Goal: Task Accomplishment & Management: Complete application form

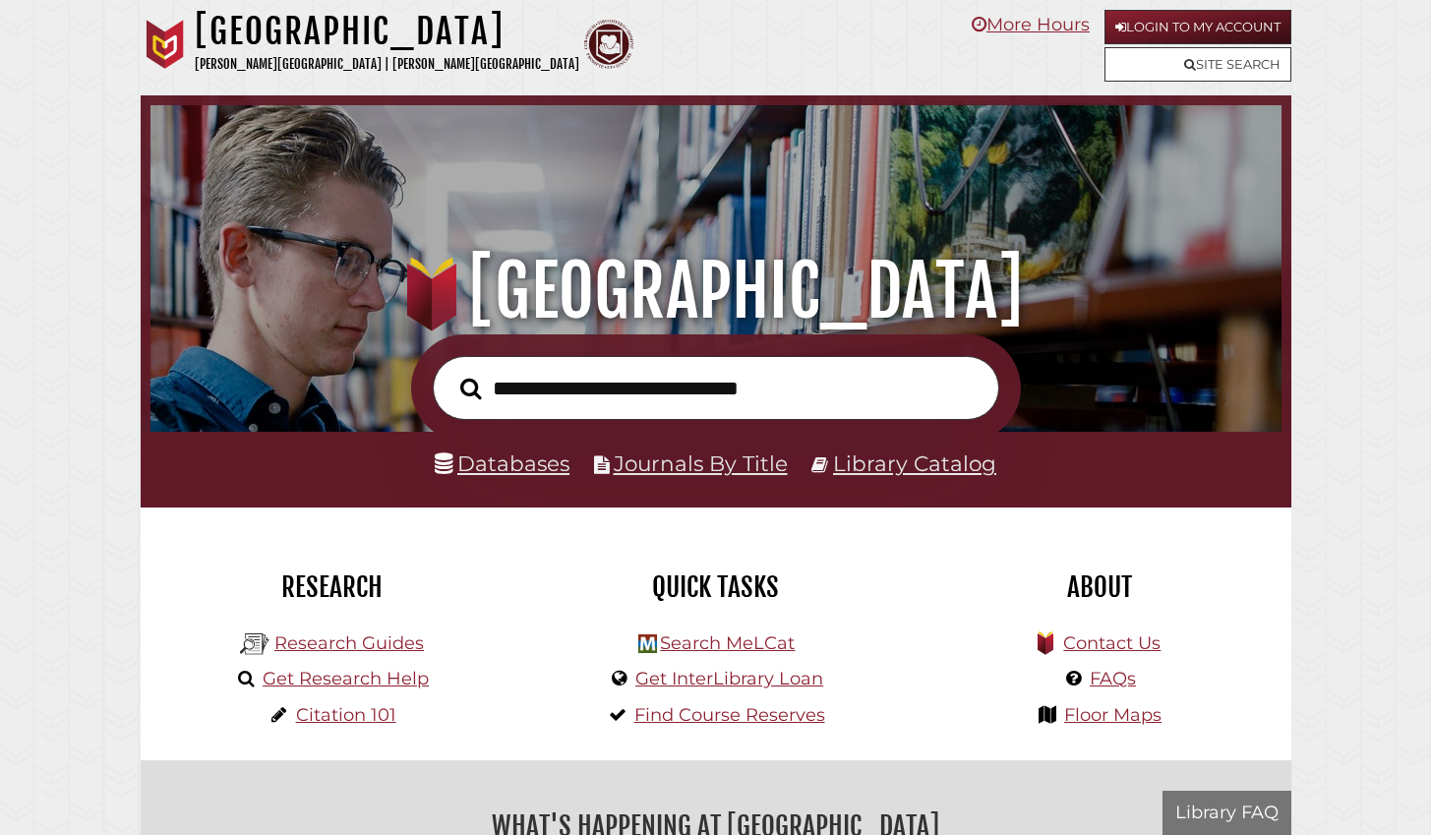
scroll to position [374, 1121]
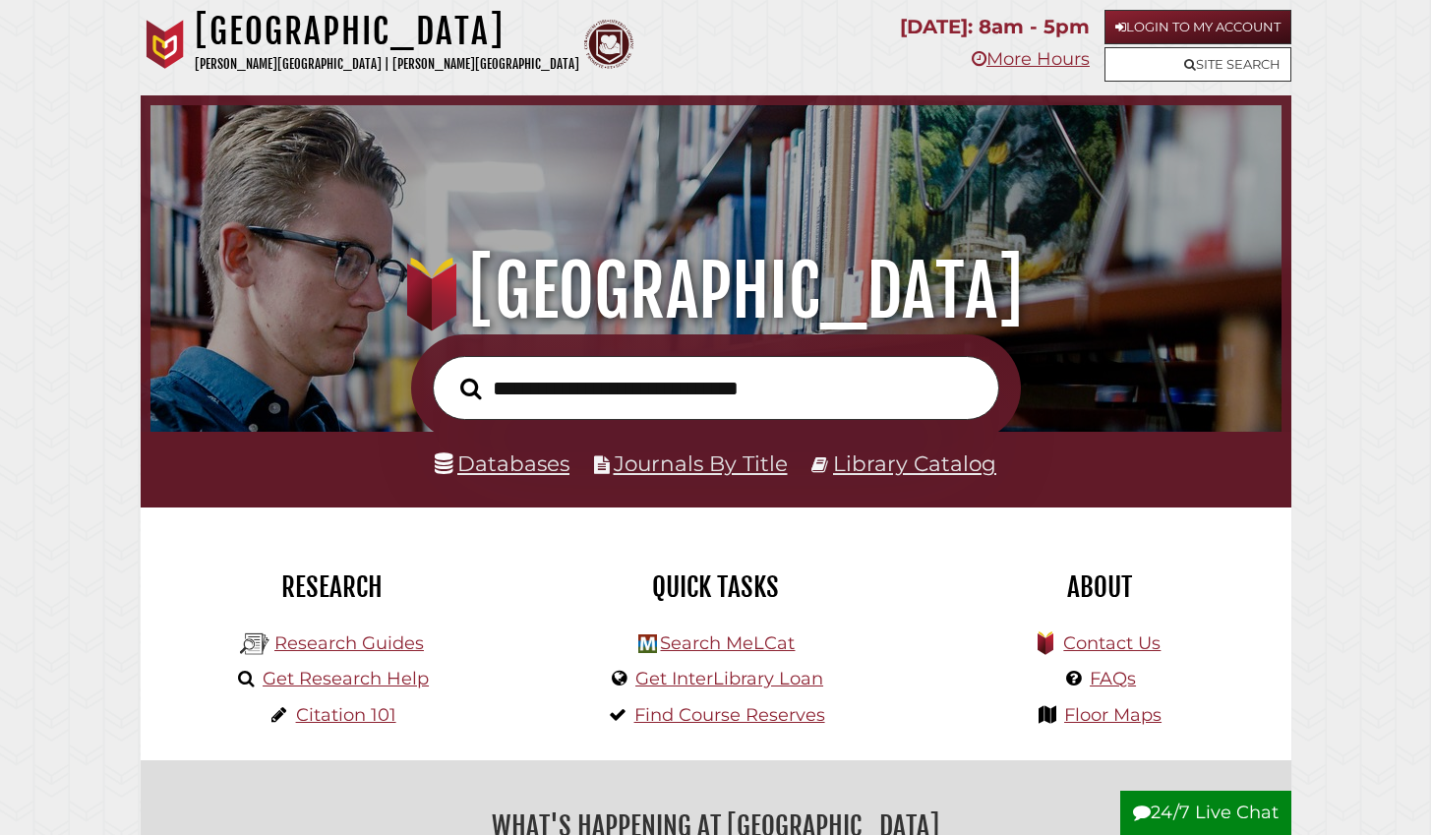
click at [1207, 32] on link "Login to My Account" at bounding box center [1197, 27] width 187 height 34
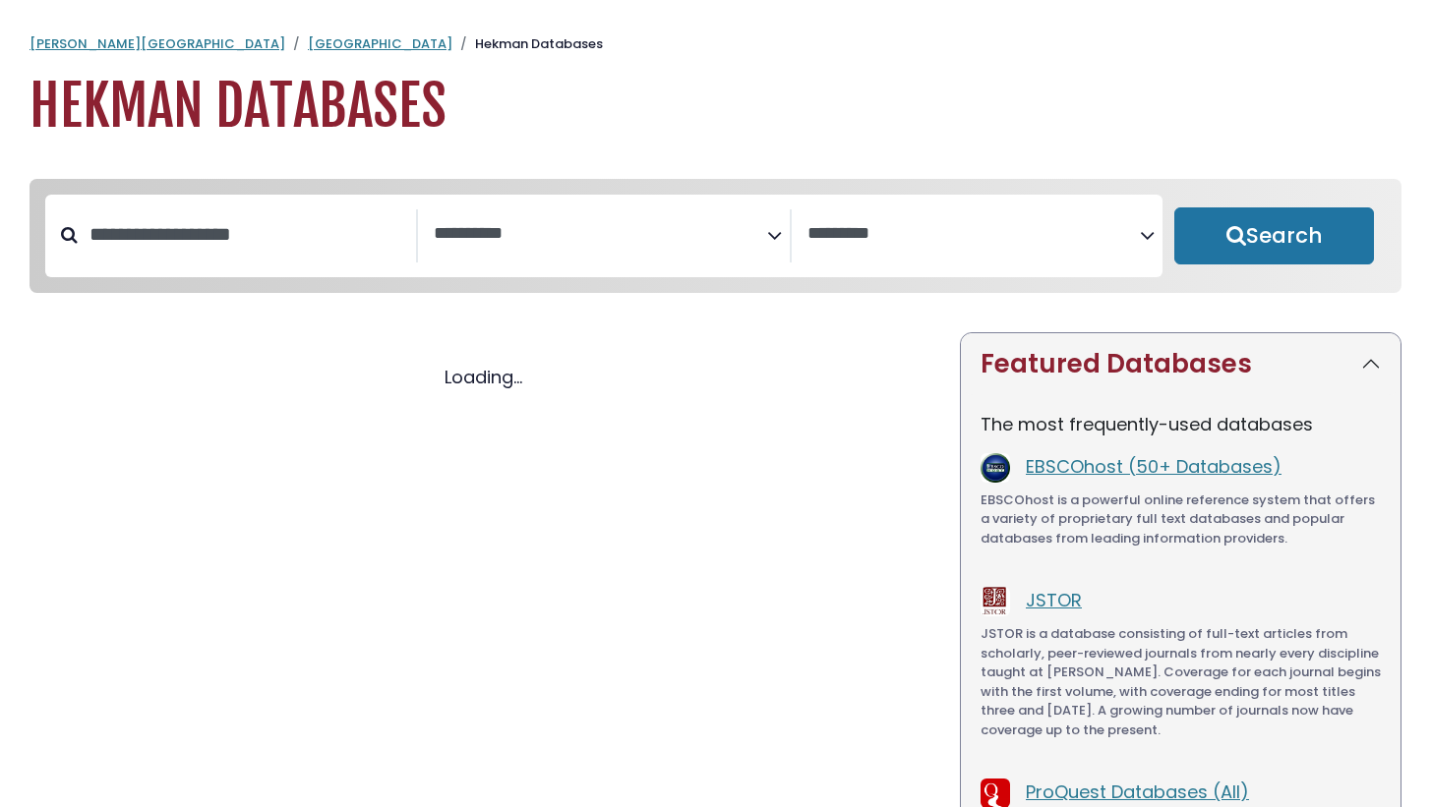
select select "Database Subject Filter"
select select "Database Vendors Filter"
select select "Database Subject Filter"
select select "Database Vendors Filter"
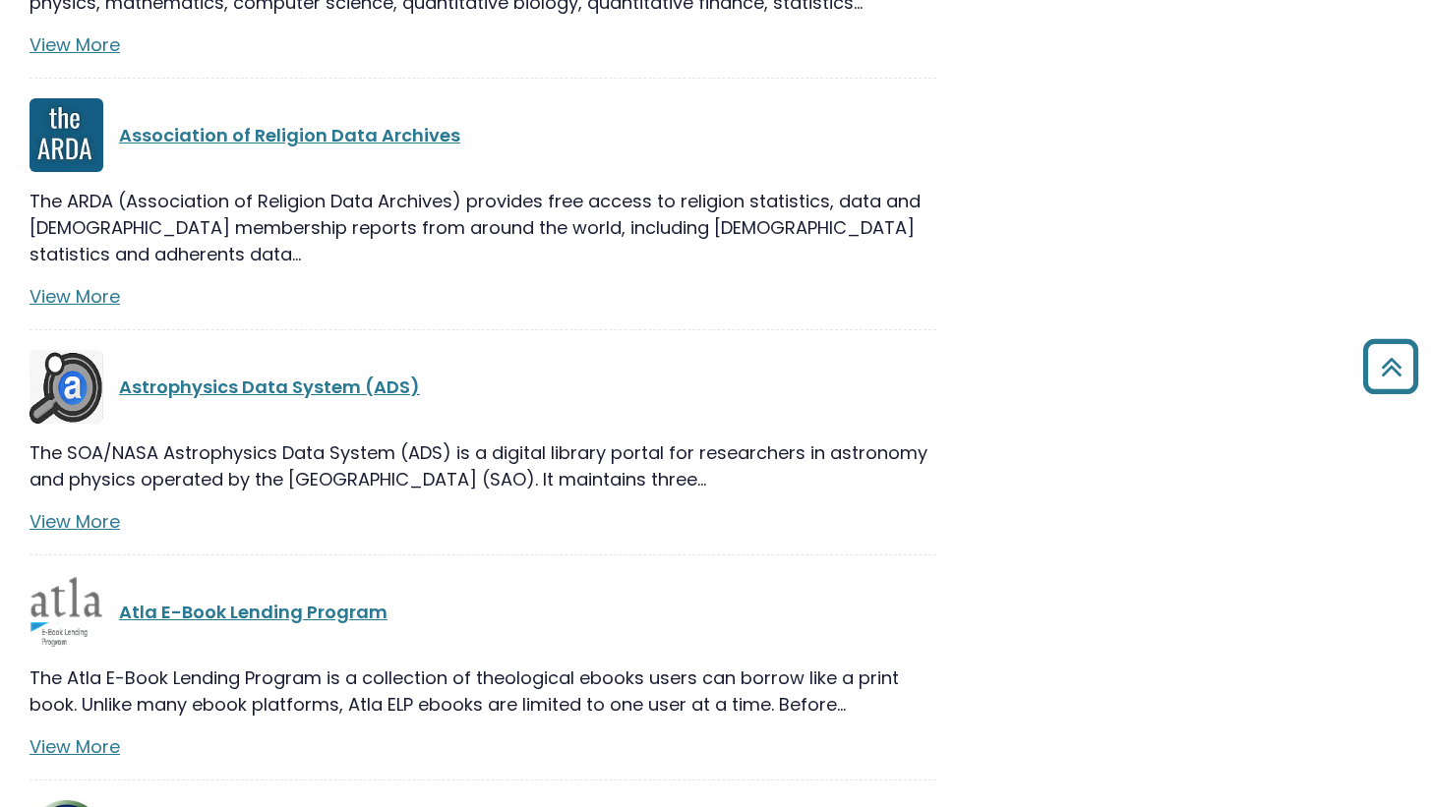
scroll to position [6874, 0]
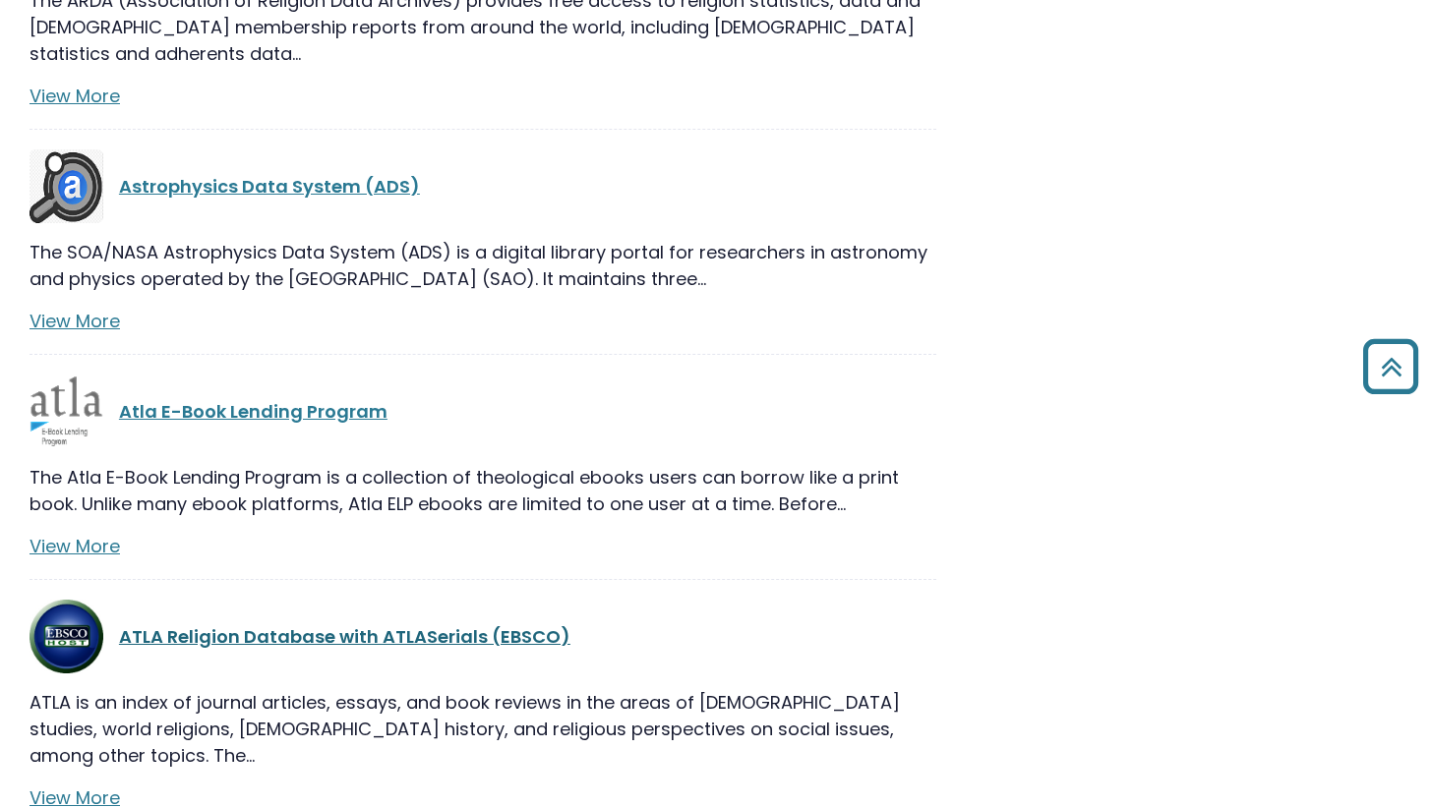
click at [292, 624] on link "ATLA Religion Database with ATLASerials (EBSCO)" at bounding box center [344, 636] width 451 height 25
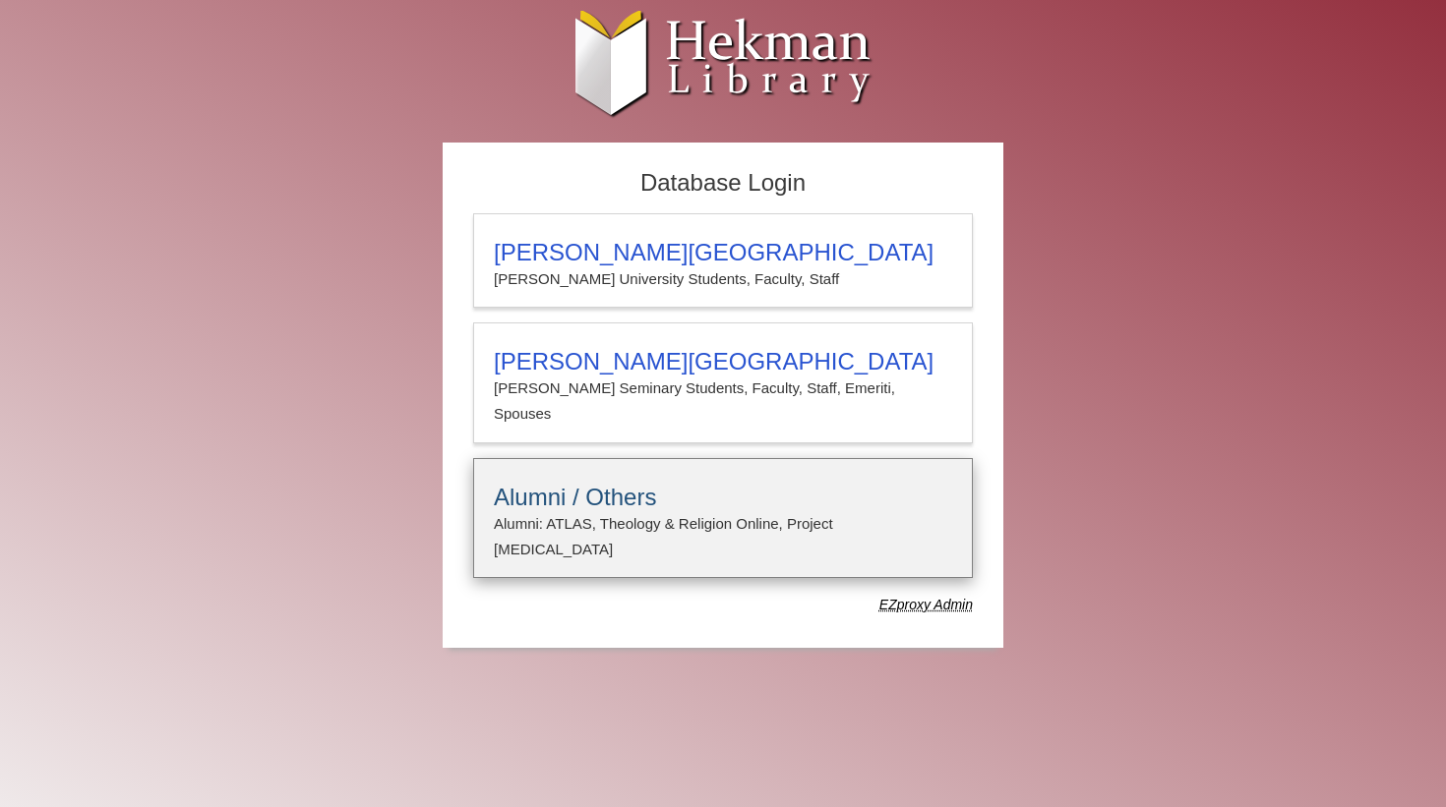
click at [597, 498] on h3 "Alumni / Others" at bounding box center [723, 498] width 458 height 28
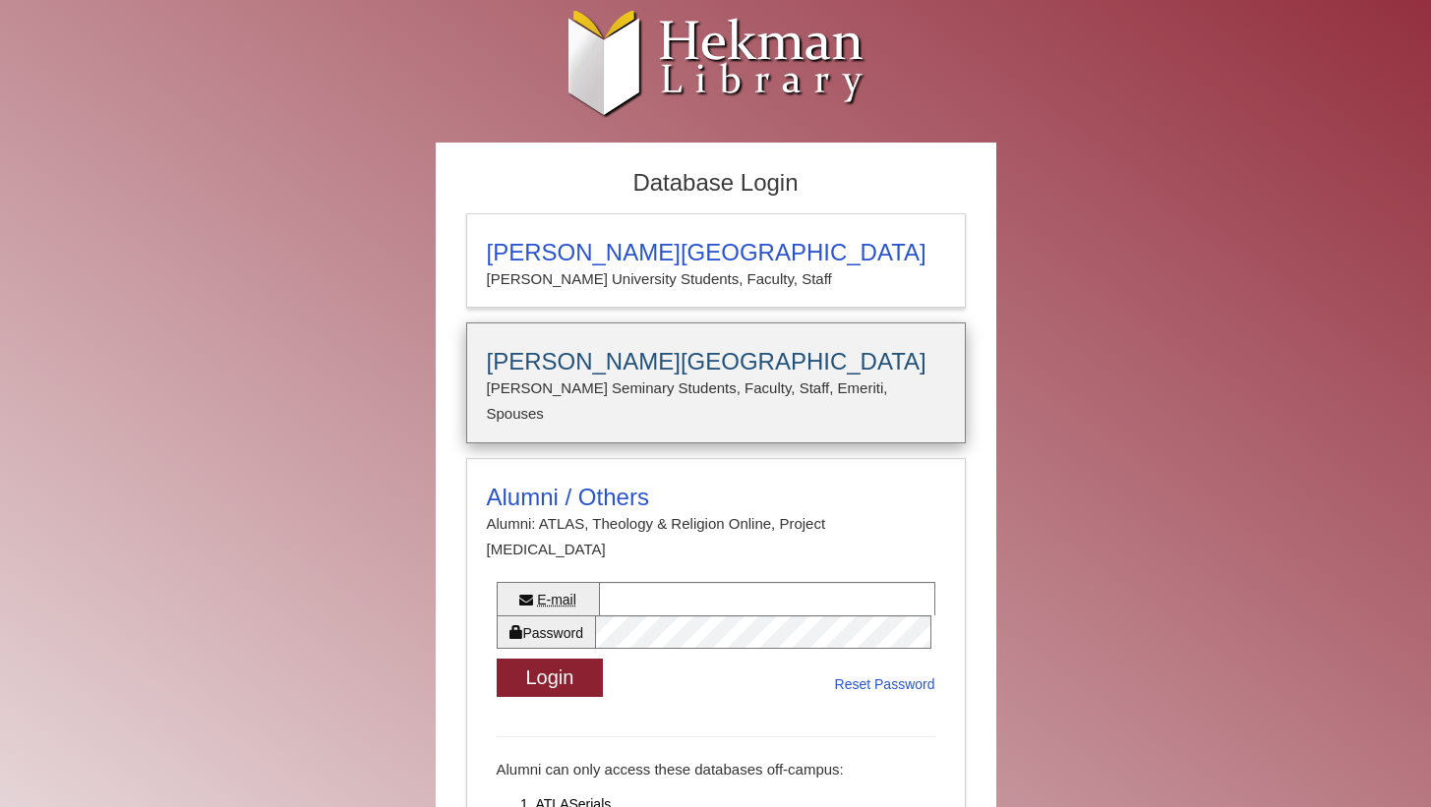
click at [627, 362] on h3 "Calvin Theological Seminary" at bounding box center [716, 362] width 458 height 28
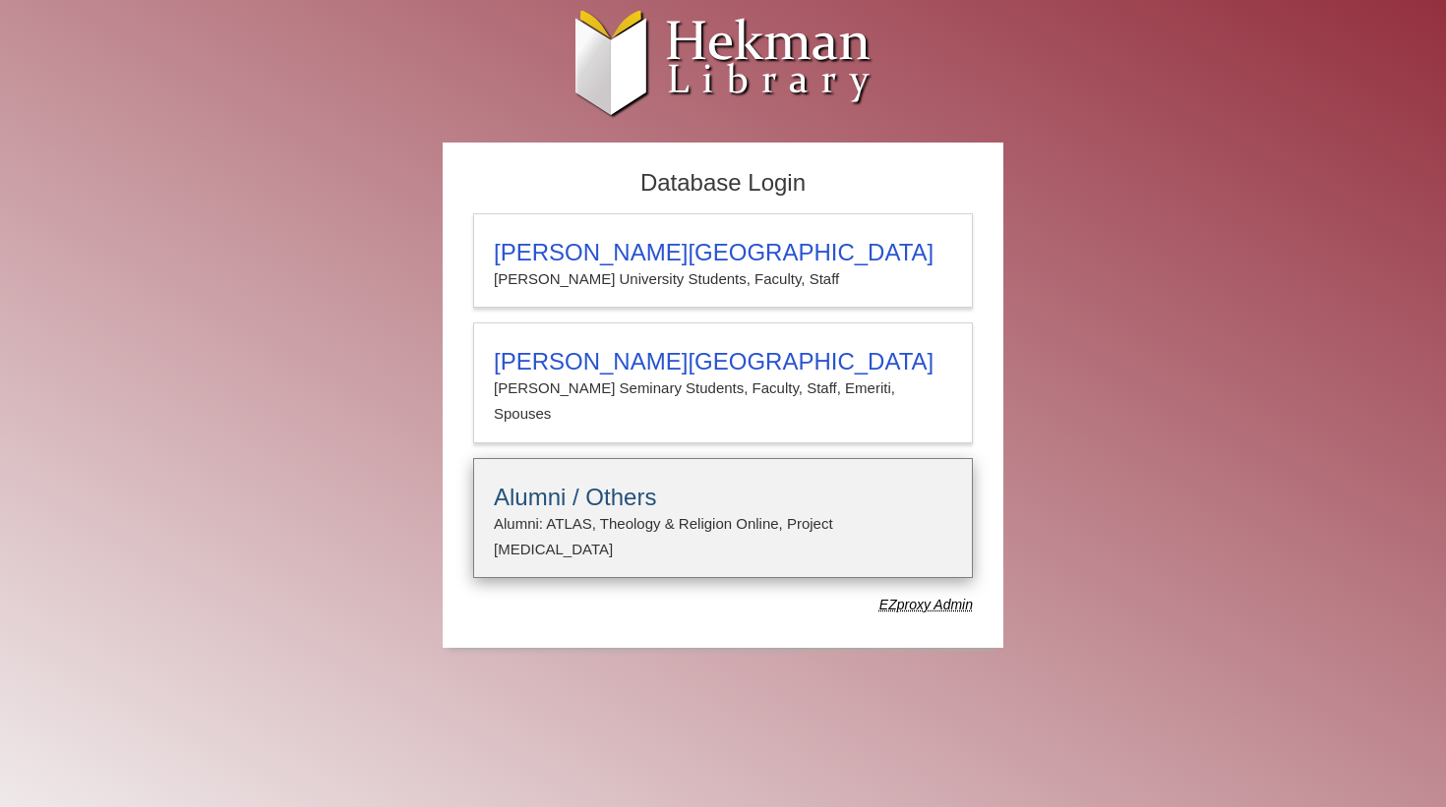
click at [549, 507] on h3 "Alumni / Others" at bounding box center [723, 498] width 458 height 28
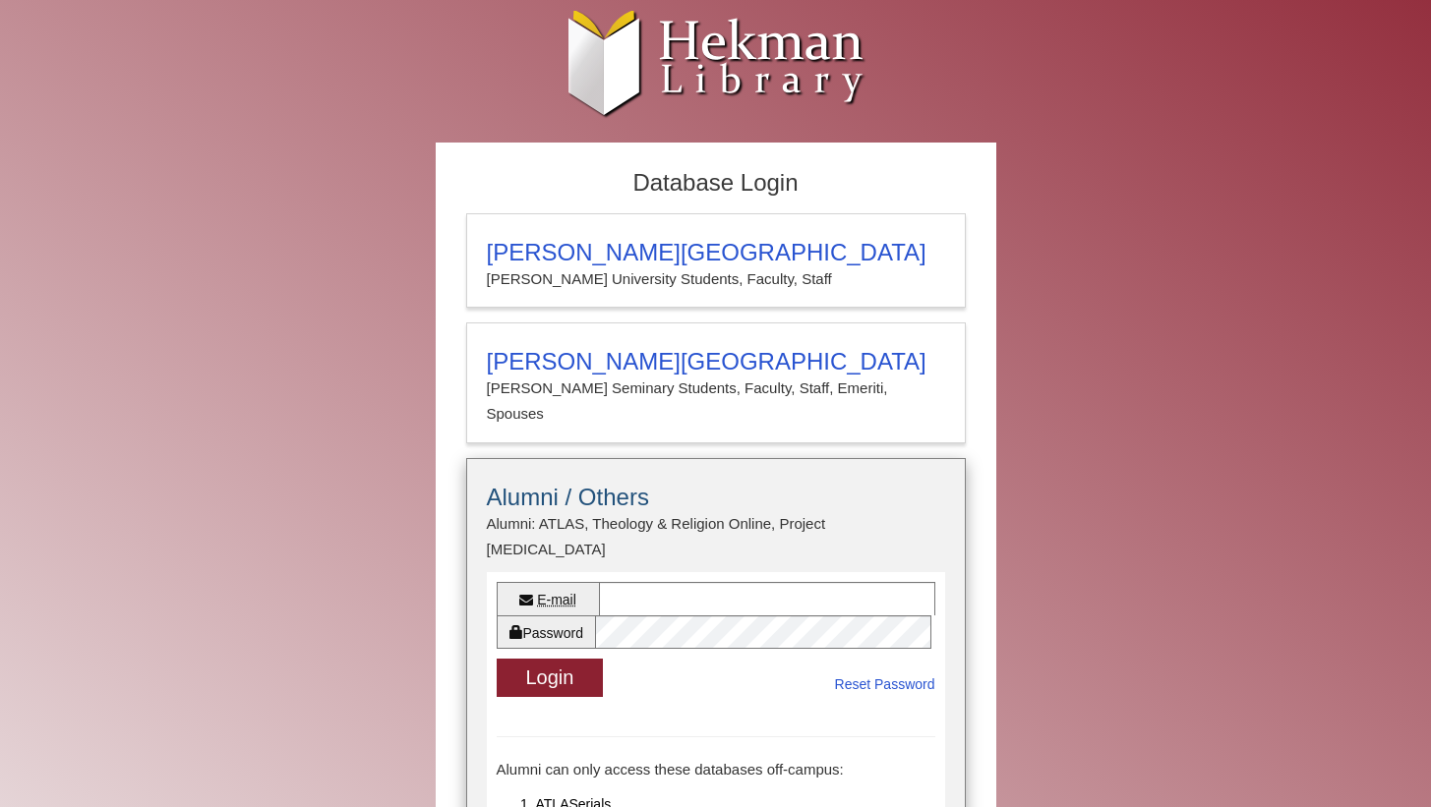
click at [661, 516] on p "Alumni: ATLAS, Theology & Religion Online, Project Muse" at bounding box center [716, 537] width 458 height 52
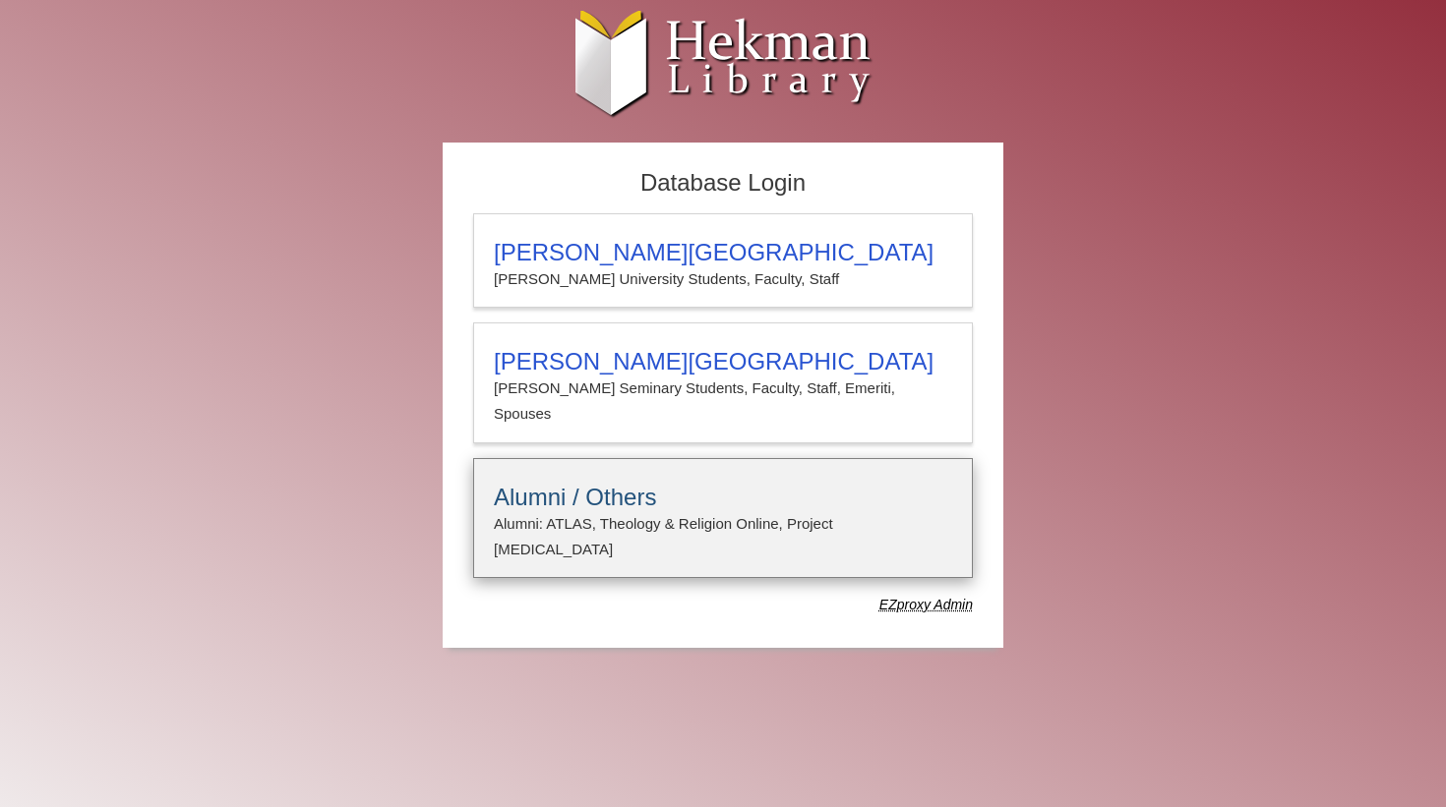
click at [611, 493] on h3 "Alumni / Others" at bounding box center [723, 498] width 458 height 28
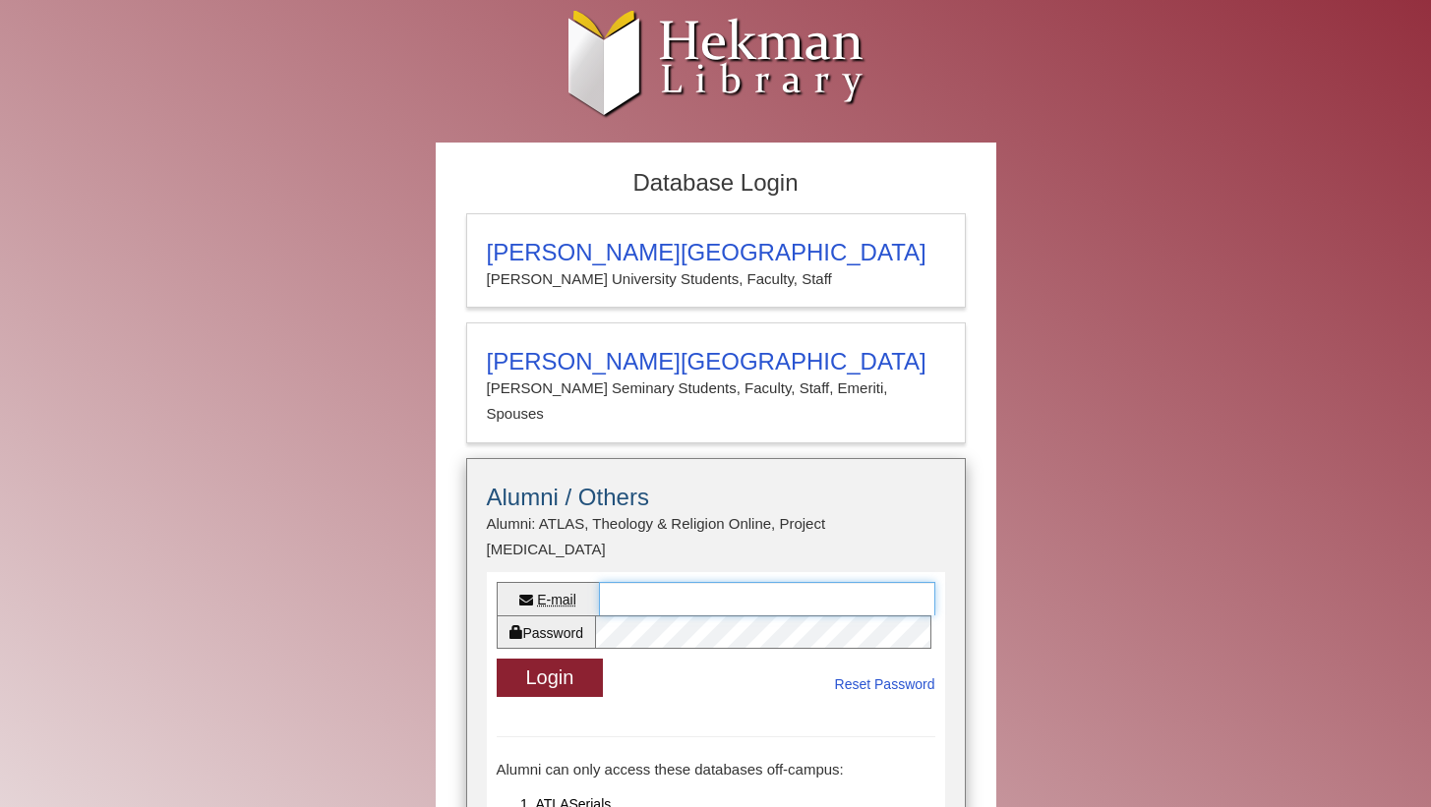
click at [633, 582] on input "E-mail" at bounding box center [767, 598] width 336 height 33
type input "**********"
click at [549, 659] on button "Login" at bounding box center [550, 678] width 107 height 38
click at [577, 661] on button "Loading... Login" at bounding box center [560, 678] width 127 height 38
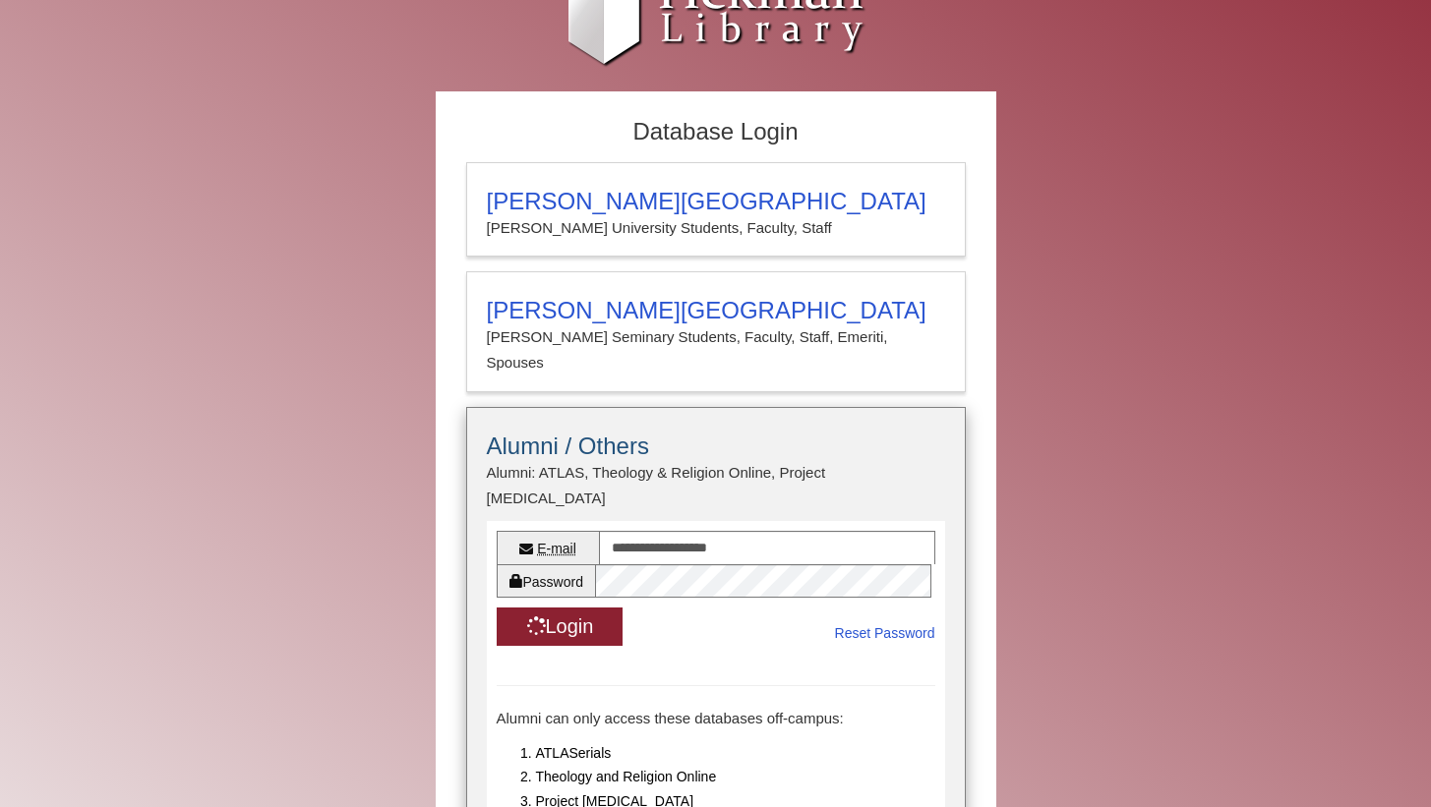
scroll to position [197, 0]
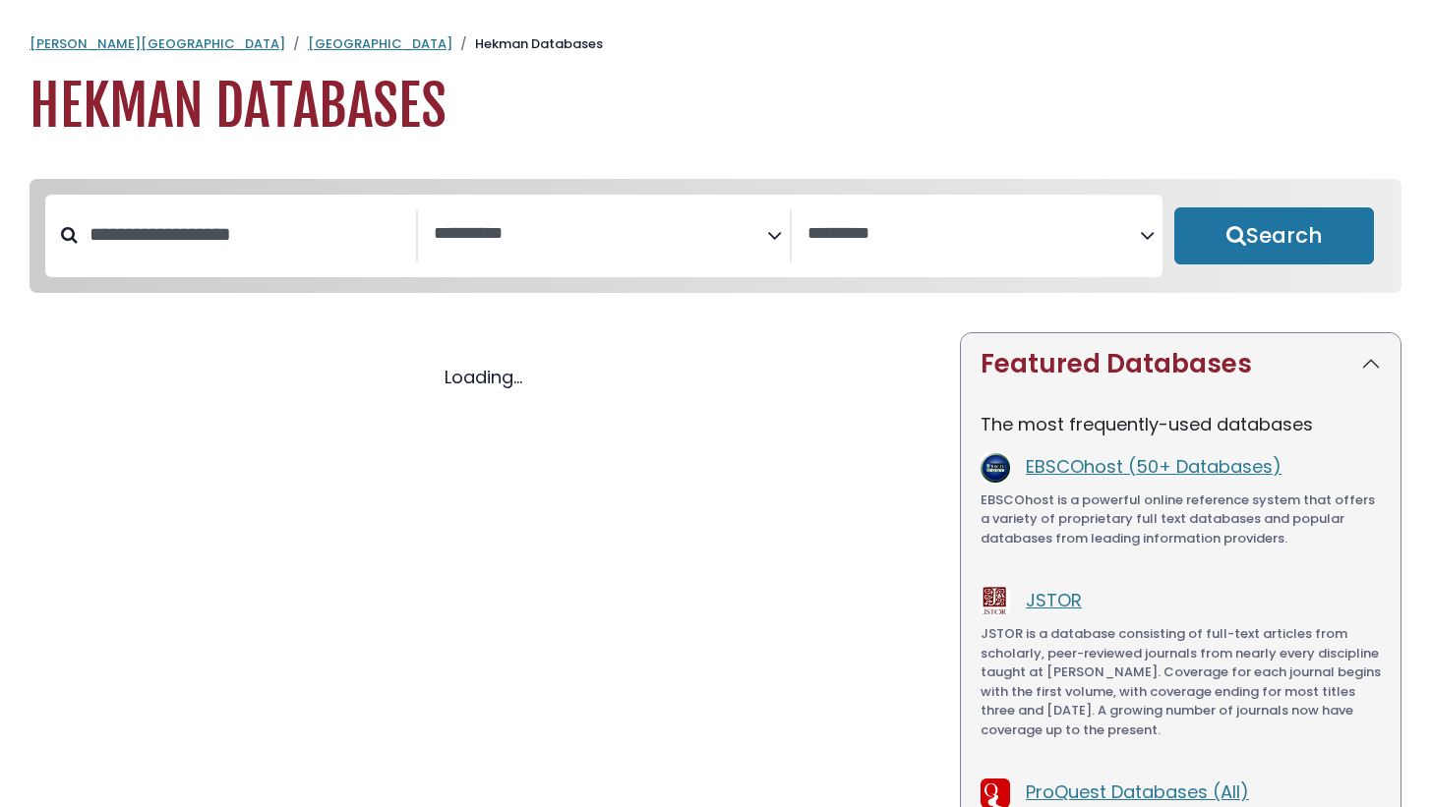
select select "Database Subject Filter"
select select "Database Vendors Filter"
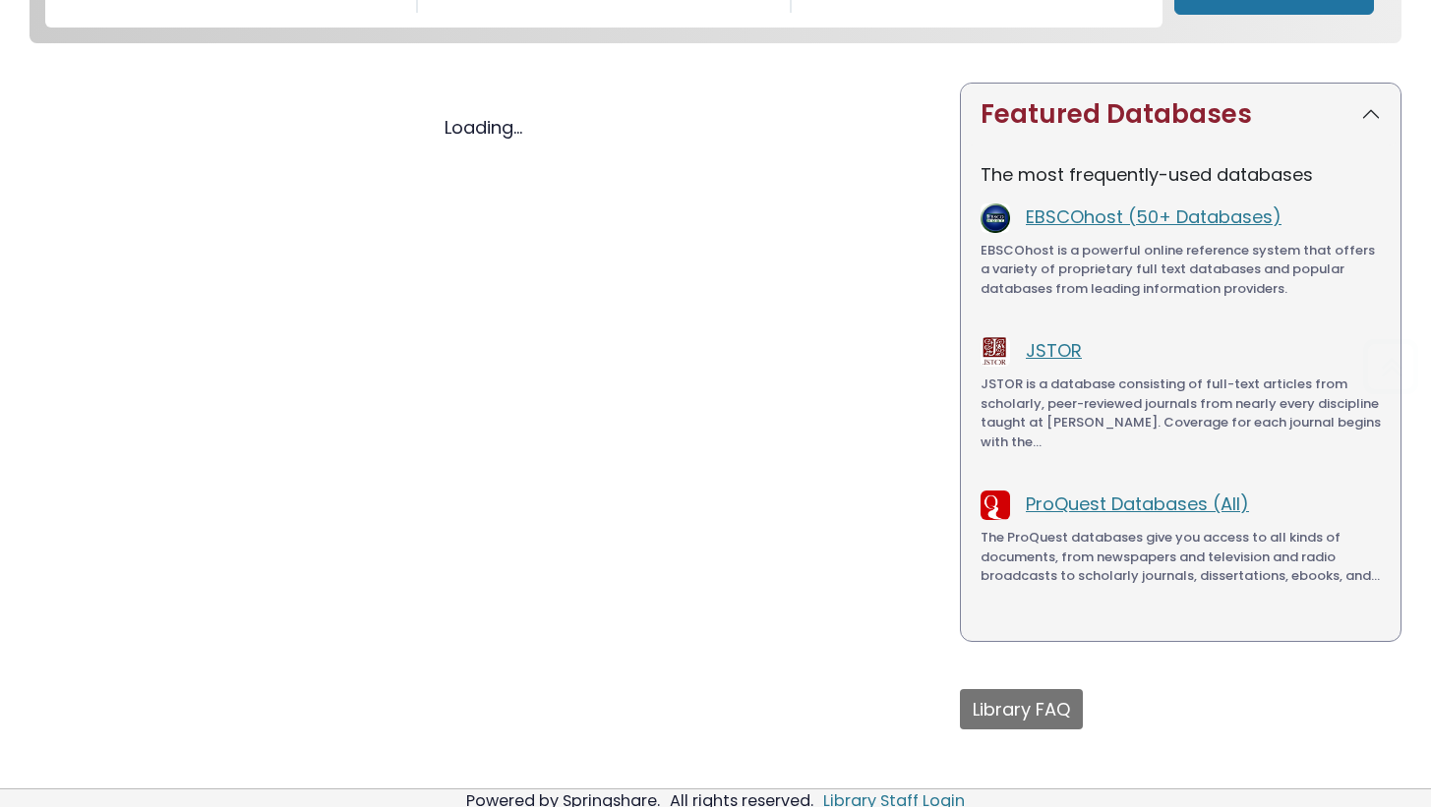
scroll to position [250, 0]
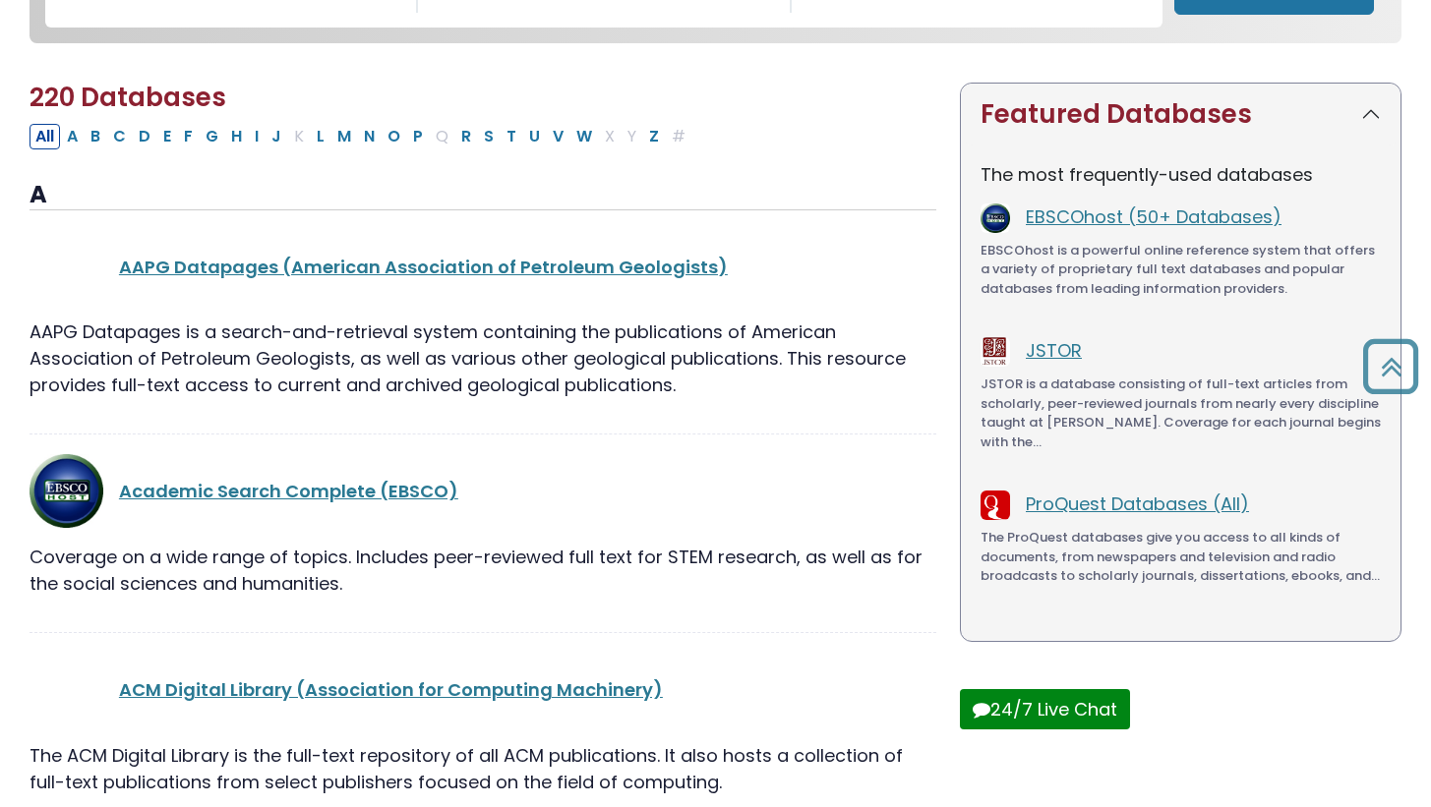
select select "Database Subject Filter"
select select "Database Vendors Filter"
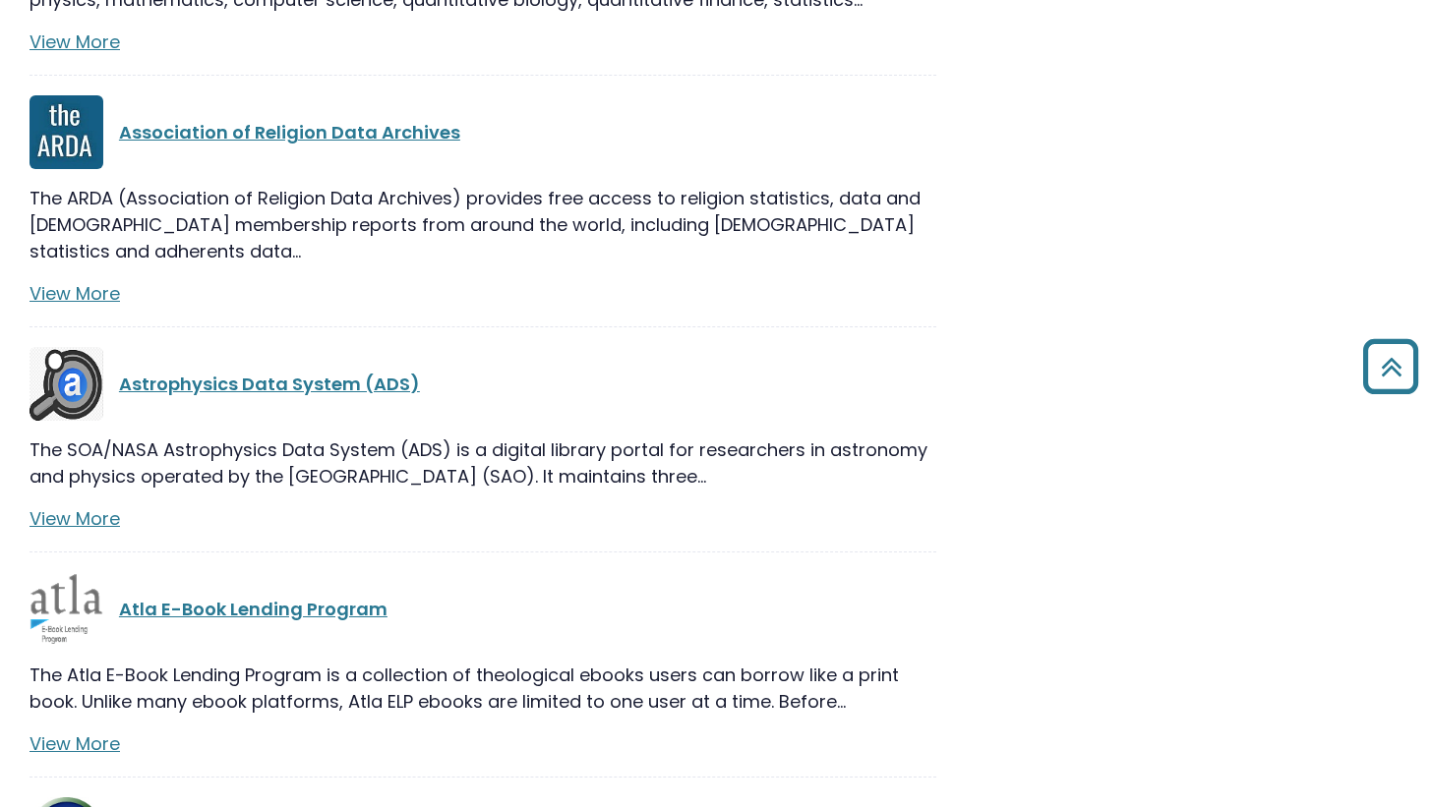
scroll to position [6835, 0]
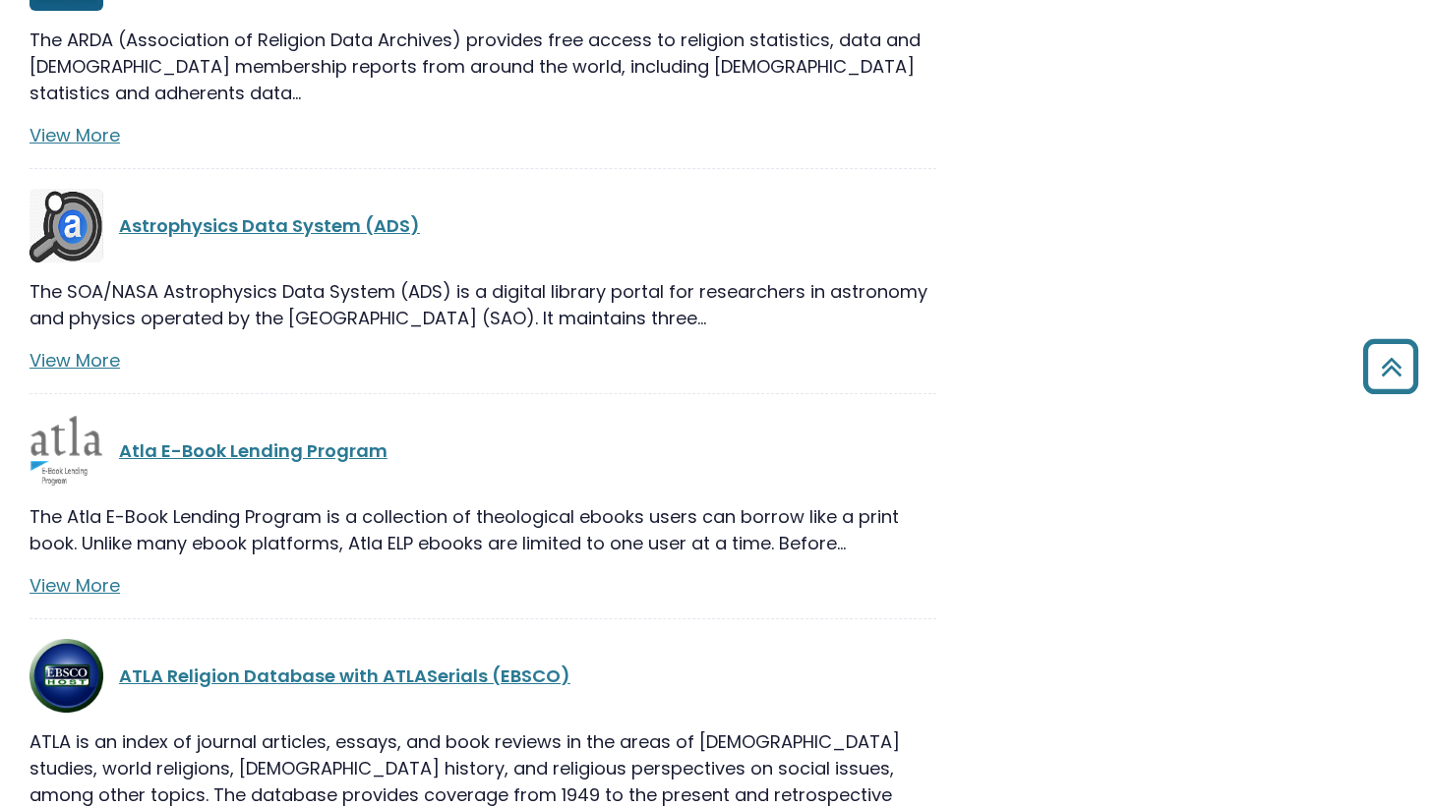
click at [681, 806] on link "ATLAS for Alumni" at bounding box center [754, 821] width 147 height 25
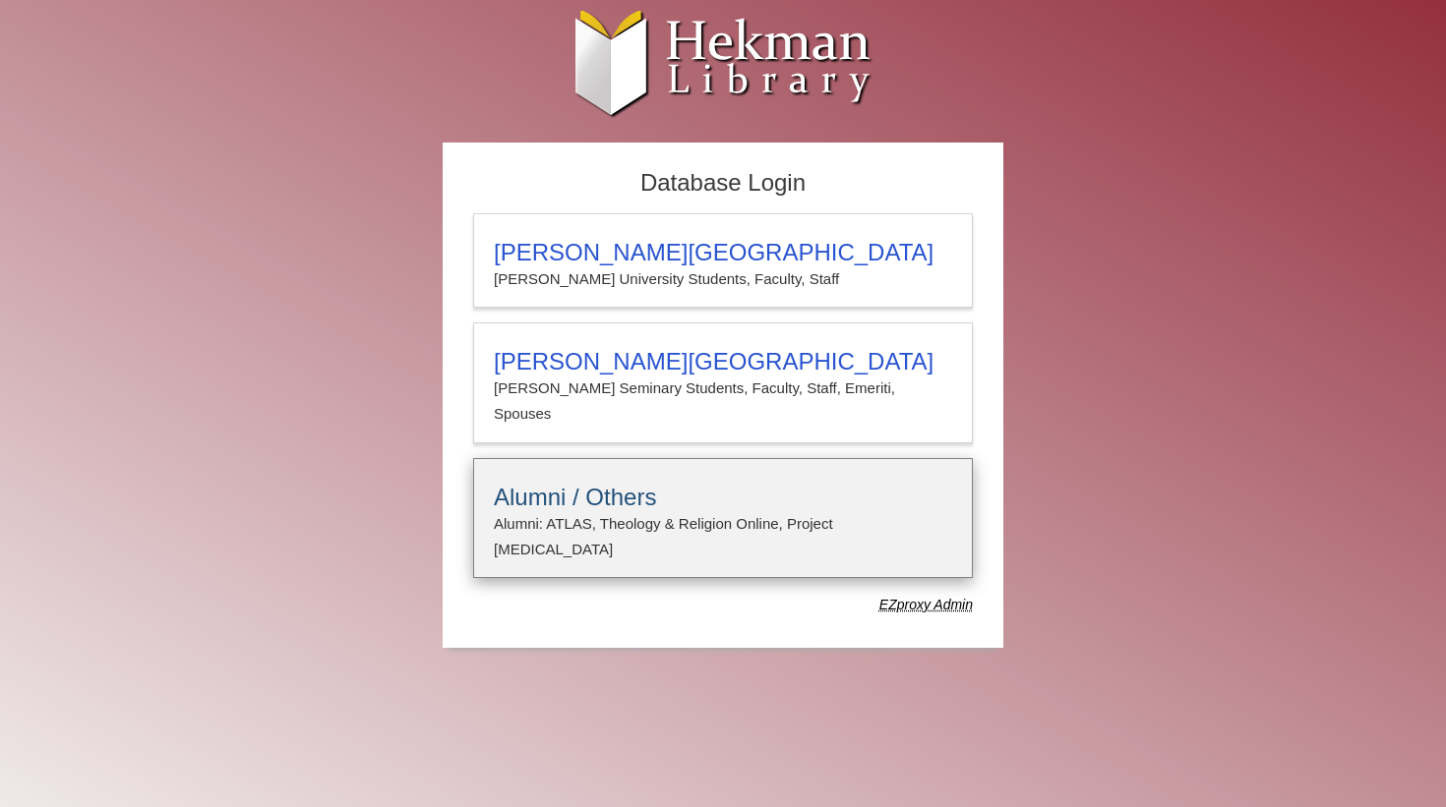
click at [581, 496] on h3 "Alumni / Others" at bounding box center [723, 498] width 458 height 28
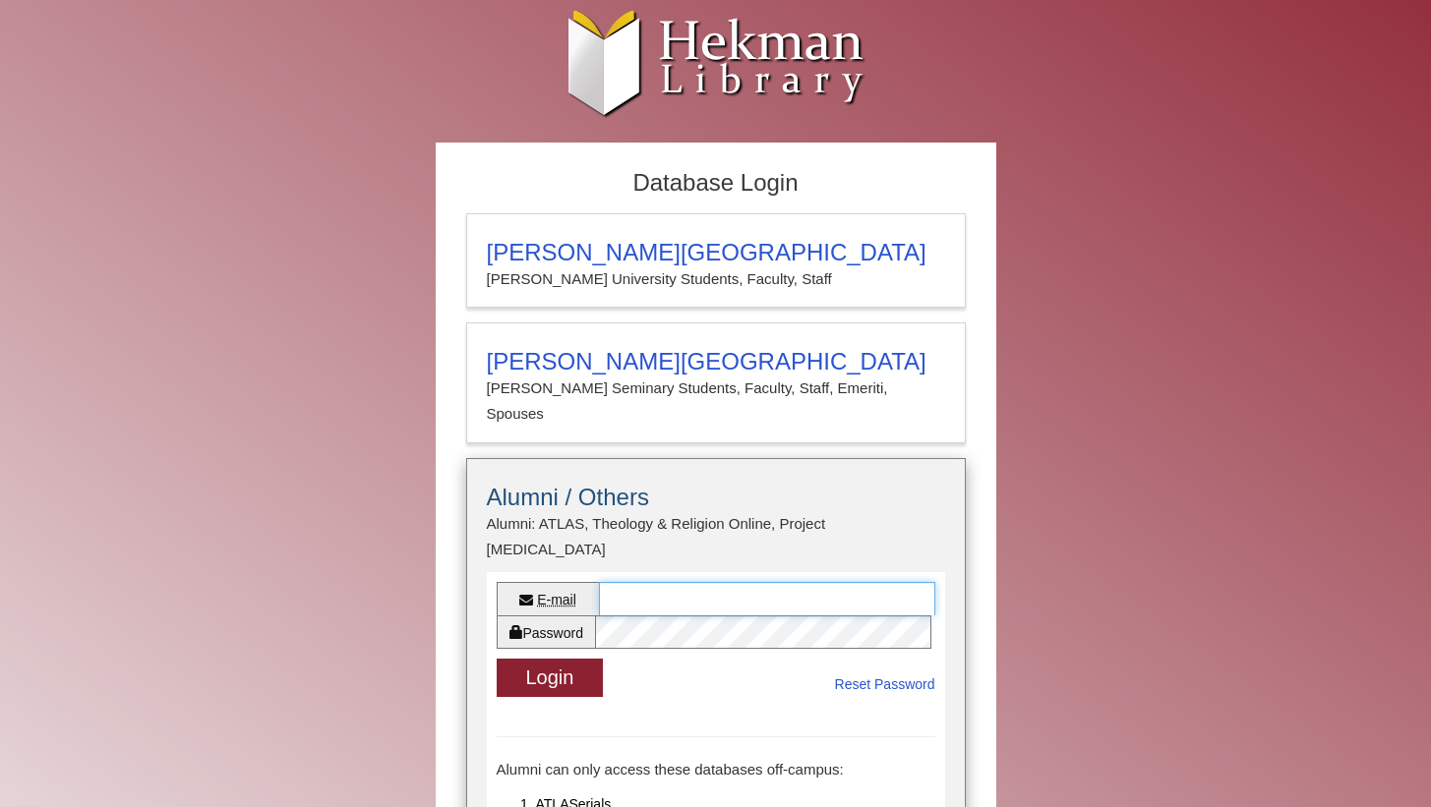
click at [633, 582] on input "E-mail" at bounding box center [767, 598] width 336 height 33
type input "**********"
click at [562, 659] on button "Login" at bounding box center [550, 678] width 107 height 38
